Goal: Task Accomplishment & Management: Use online tool/utility

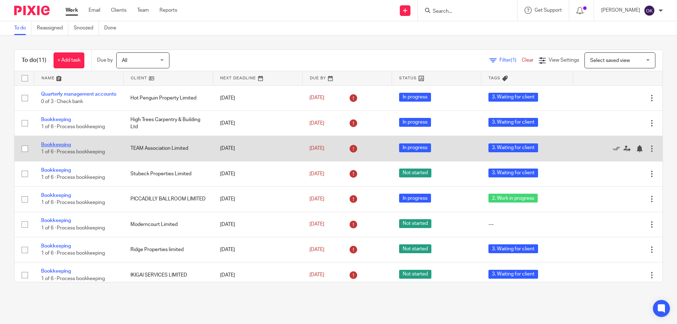
click at [53, 148] on link "Bookkeeping" at bounding box center [56, 145] width 30 height 5
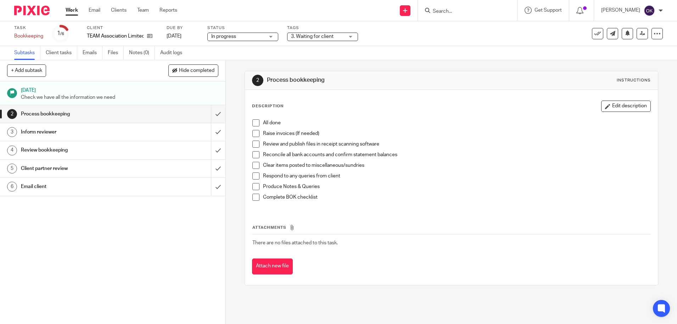
click at [326, 34] on span "3. Waiting for client" at bounding box center [312, 36] width 43 height 5
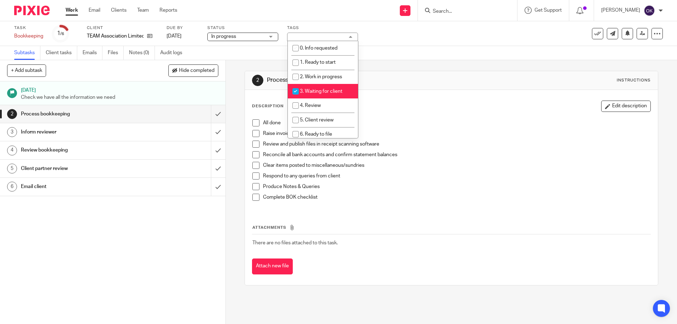
click at [295, 88] on input "checkbox" at bounding box center [295, 91] width 13 height 13
checkbox input "false"
drag, startPoint x: 298, startPoint y: 108, endPoint x: 316, endPoint y: 111, distance: 18.3
click at [298, 108] on input "checkbox" at bounding box center [295, 105] width 13 height 13
checkbox input "true"
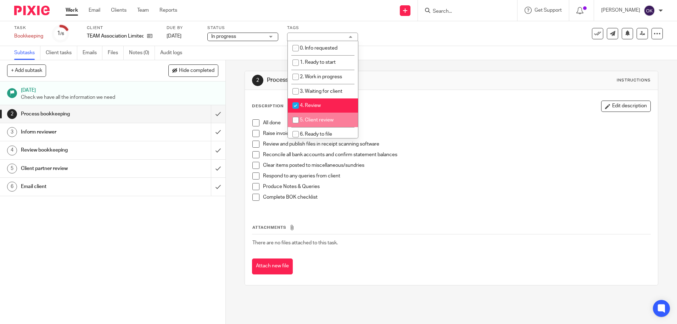
drag, startPoint x: 411, startPoint y: 114, endPoint x: 406, endPoint y: 114, distance: 5.7
click at [412, 114] on div "Description Edit description All done Raise invoices (If needed) Review and pub…" at bounding box center [451, 156] width 399 height 110
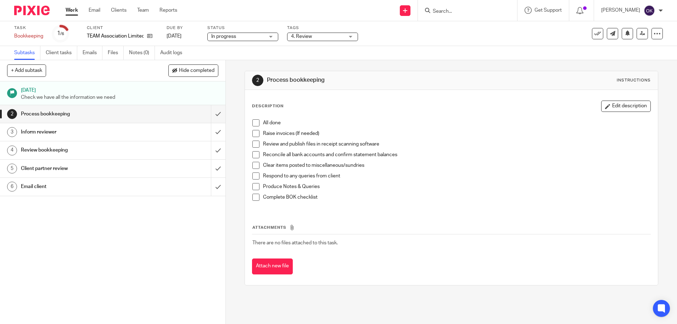
click at [252, 126] on span at bounding box center [255, 123] width 7 height 7
click at [252, 133] on span at bounding box center [255, 133] width 7 height 7
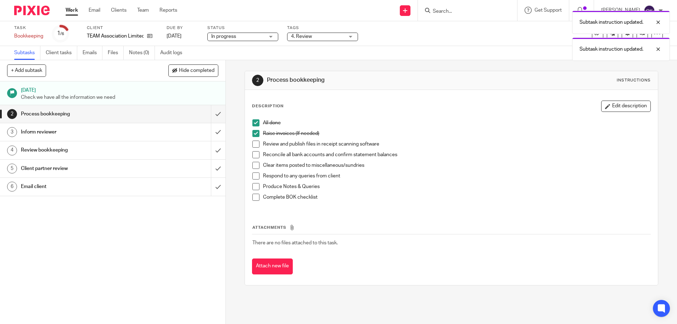
click at [252, 143] on span at bounding box center [255, 144] width 7 height 7
click at [252, 156] on span at bounding box center [255, 154] width 7 height 7
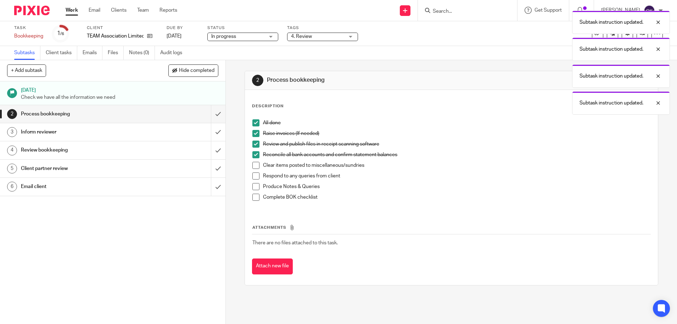
click at [253, 167] on span at bounding box center [255, 165] width 7 height 7
click at [254, 176] on span at bounding box center [255, 176] width 7 height 7
click at [252, 189] on span at bounding box center [255, 186] width 7 height 7
click at [253, 195] on span at bounding box center [255, 197] width 7 height 7
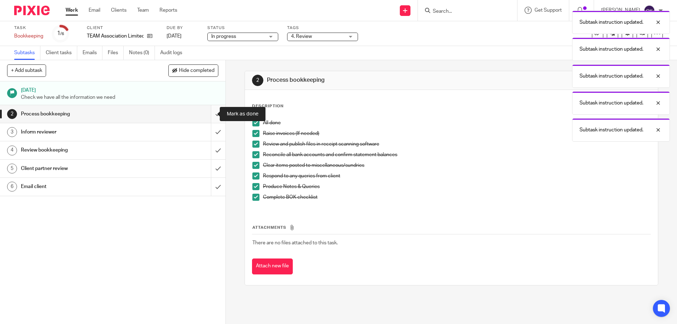
click at [207, 112] on input "submit" at bounding box center [113, 114] width 226 height 18
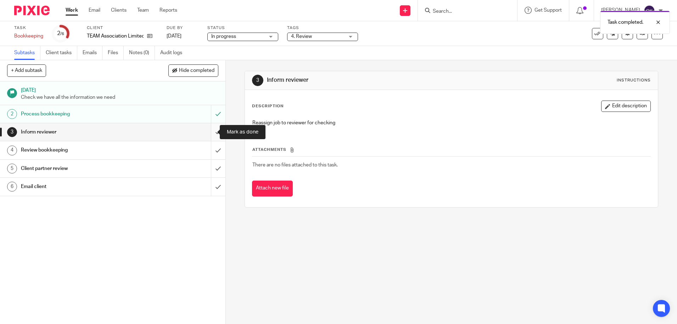
click at [210, 131] on input "submit" at bounding box center [113, 132] width 226 height 18
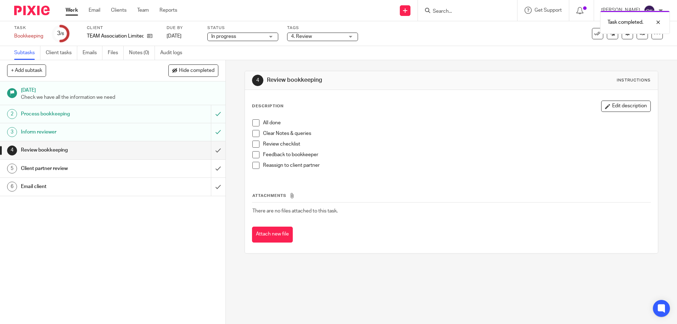
click at [254, 124] on span at bounding box center [255, 123] width 7 height 7
click at [250, 133] on div "All done Clear Notes & queries Review checklist Feedback to bookkeeper Reassign…" at bounding box center [451, 147] width 405 height 62
click at [253, 137] on span at bounding box center [255, 133] width 7 height 7
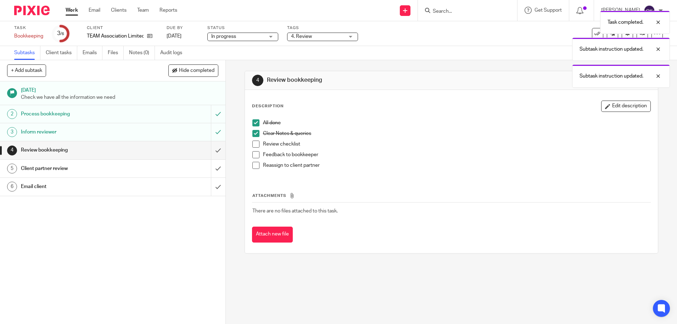
click at [252, 143] on span at bounding box center [255, 144] width 7 height 7
drag, startPoint x: 250, startPoint y: 155, endPoint x: 252, endPoint y: 161, distance: 7.0
click at [252, 155] on span at bounding box center [255, 154] width 7 height 7
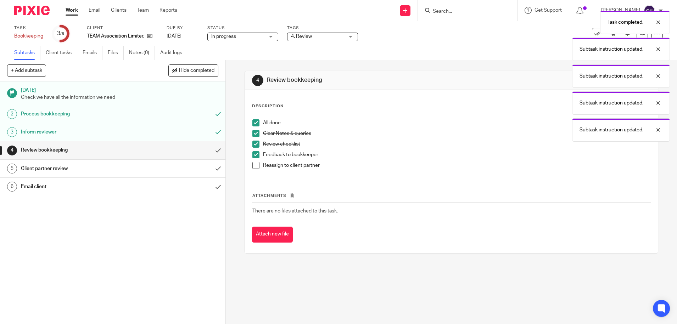
click at [255, 166] on span at bounding box center [255, 165] width 7 height 7
click at [209, 154] on input "submit" at bounding box center [113, 150] width 226 height 18
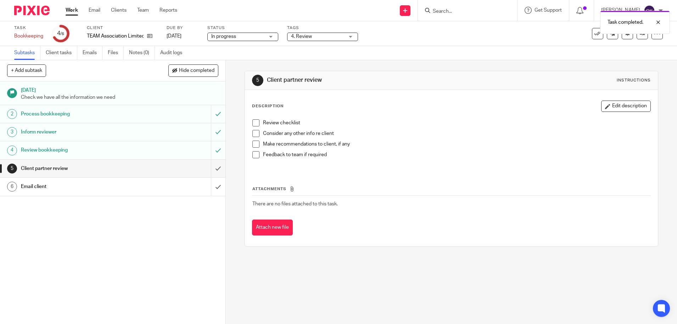
click at [254, 122] on span at bounding box center [255, 123] width 7 height 7
drag, startPoint x: 254, startPoint y: 132, endPoint x: 250, endPoint y: 144, distance: 12.6
click at [254, 133] on span at bounding box center [255, 133] width 7 height 7
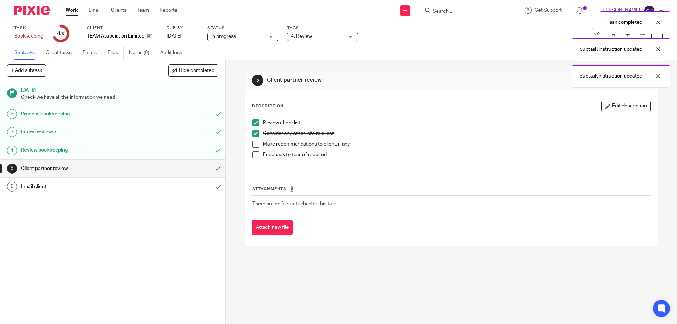
click at [252, 144] on span at bounding box center [255, 144] width 7 height 7
click at [252, 155] on span at bounding box center [255, 154] width 7 height 7
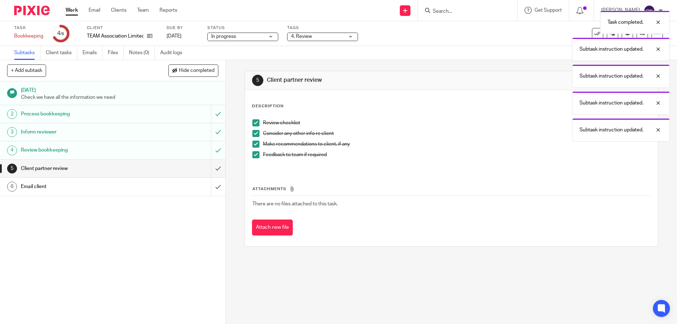
click at [252, 155] on span at bounding box center [255, 154] width 7 height 7
click at [254, 142] on span at bounding box center [255, 144] width 7 height 7
click at [254, 134] on span at bounding box center [255, 133] width 7 height 7
click at [254, 123] on span at bounding box center [255, 123] width 7 height 7
click at [502, 131] on div "Task completed. Subtask instruction updated. Subtask instruction updated. Subta…" at bounding box center [505, 88] width 332 height 162
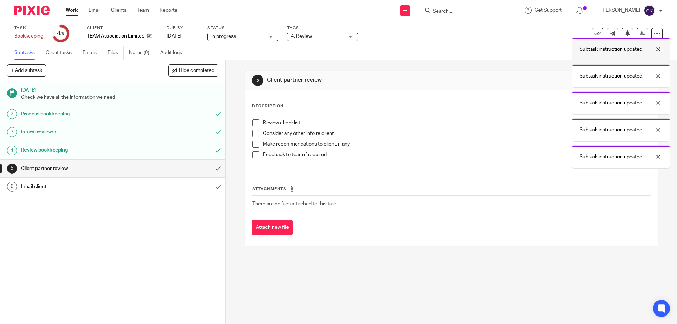
click at [659, 48] on div at bounding box center [653, 49] width 19 height 9
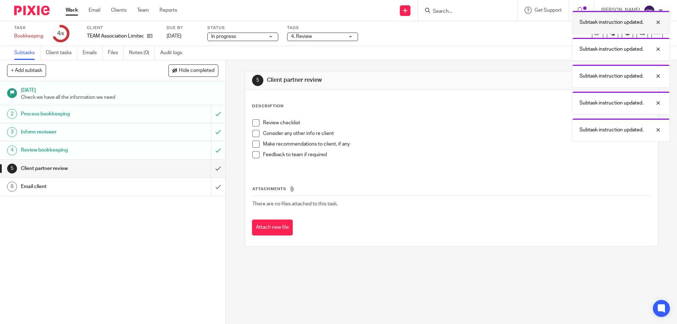
click at [661, 20] on div at bounding box center [653, 22] width 19 height 9
click at [638, 34] on div "Subtask instruction updated." at bounding box center [621, 22] width 98 height 23
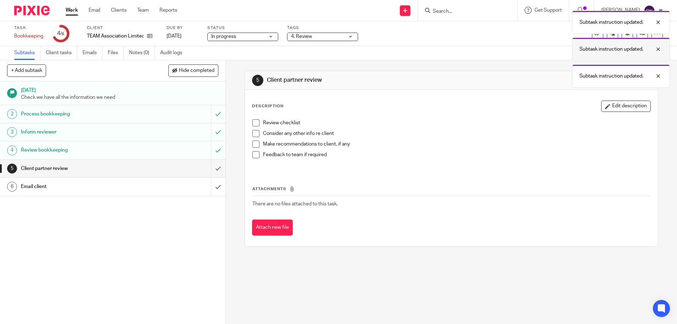
click at [660, 48] on div at bounding box center [653, 49] width 19 height 9
drag, startPoint x: 659, startPoint y: 47, endPoint x: 658, endPoint y: 32, distance: 15.6
click at [659, 47] on div at bounding box center [653, 49] width 19 height 9
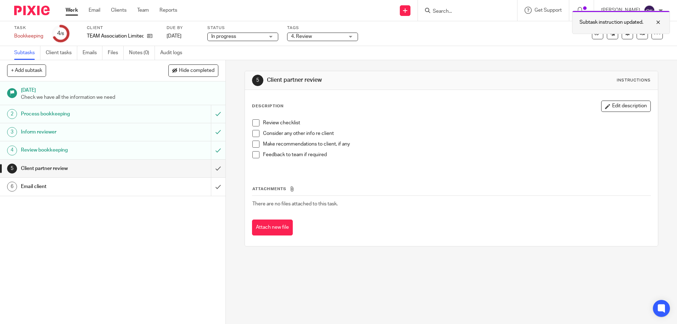
click at [659, 23] on div at bounding box center [653, 22] width 19 height 9
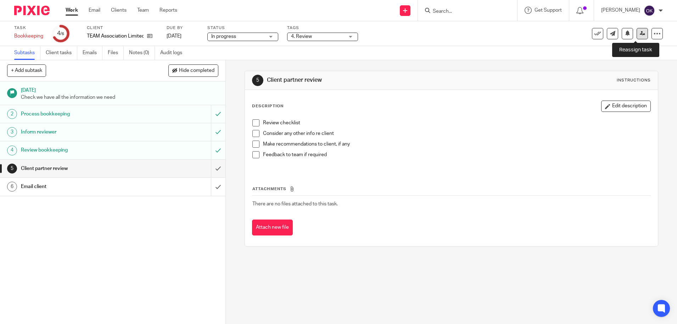
click at [637, 37] on link at bounding box center [642, 33] width 11 height 11
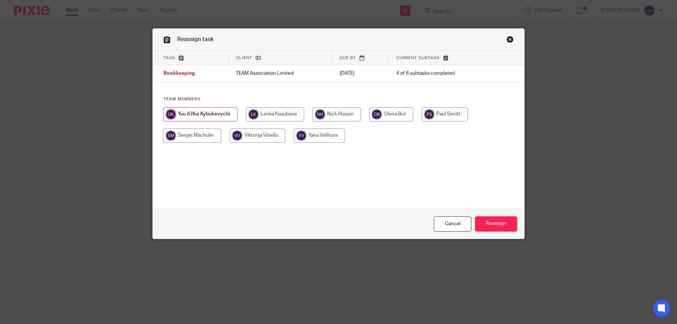
click at [339, 110] on input "radio" at bounding box center [337, 114] width 48 height 14
radio input "true"
click at [486, 226] on input "Reassign" at bounding box center [496, 224] width 42 height 15
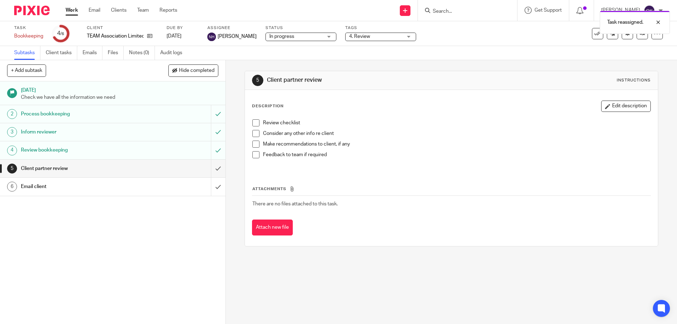
click at [31, 12] on img at bounding box center [31, 11] width 35 height 10
